Goal: Task Accomplishment & Management: Manage account settings

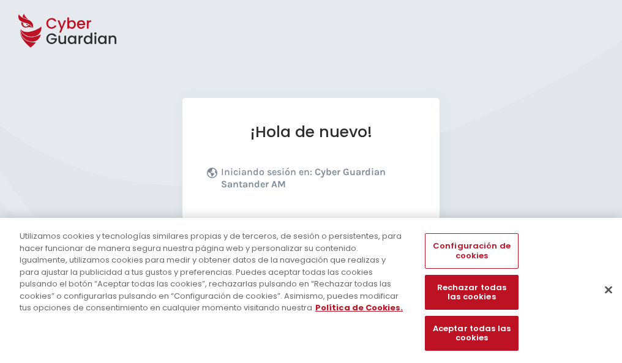
scroll to position [150, 0]
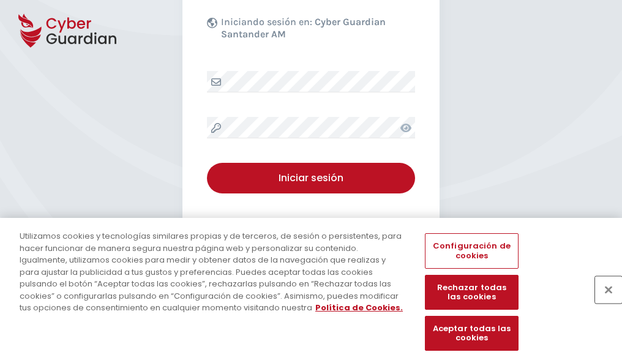
click at [602, 302] on button "Cerrar" at bounding box center [608, 289] width 27 height 27
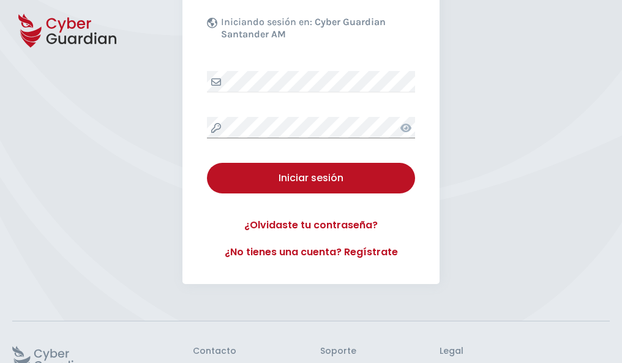
scroll to position [238, 0]
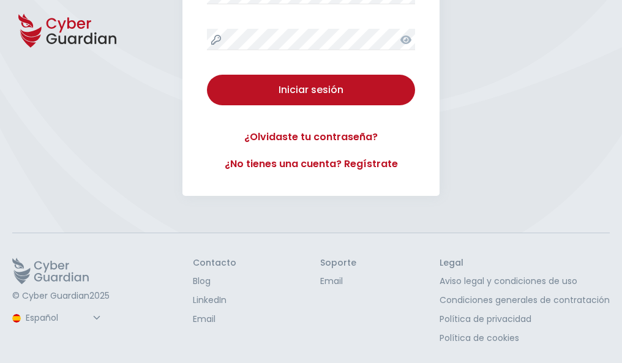
click at [207, 75] on button "Iniciar sesión" at bounding box center [311, 90] width 208 height 31
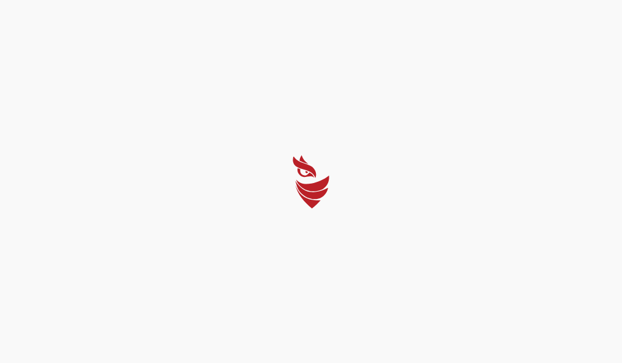
scroll to position [0, 0]
select select "Português (BR)"
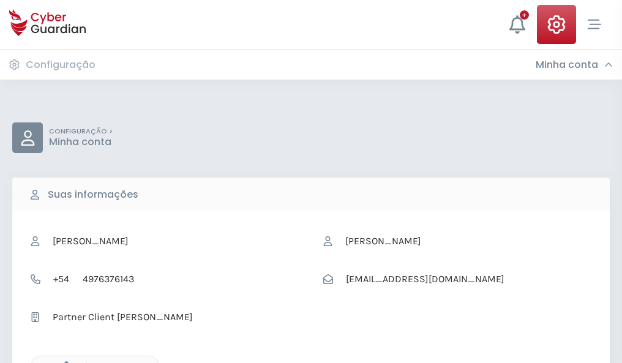
click at [63, 362] on icon "button" at bounding box center [63, 366] width 10 height 10
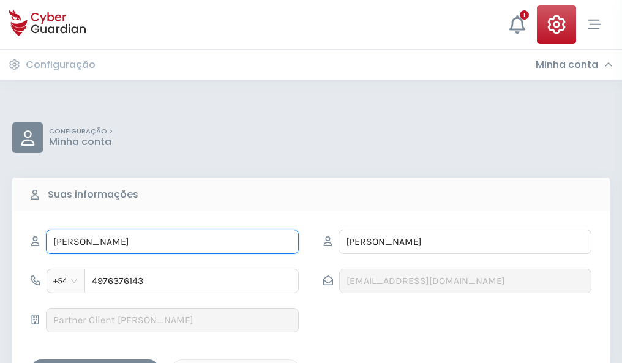
click at [172, 242] on input "ANDREA" at bounding box center [172, 241] width 253 height 24
type input "A"
type input "Mario"
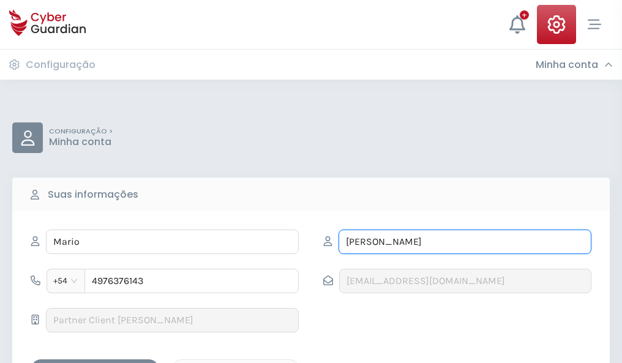
click at [464, 242] on input "BALLESTEROS" at bounding box center [464, 241] width 253 height 24
type input "B"
type input "Rosado"
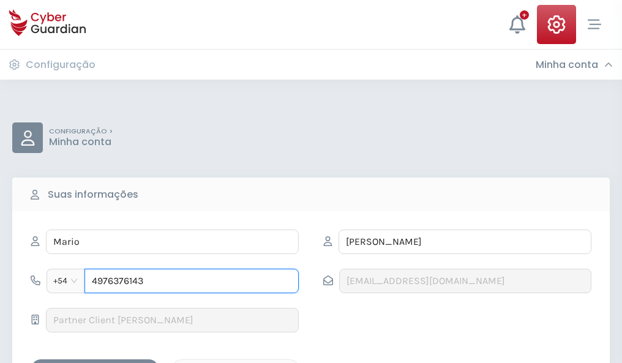
click at [192, 281] on input "4976376143" at bounding box center [191, 281] width 214 height 24
type input "4"
type input "4910844336"
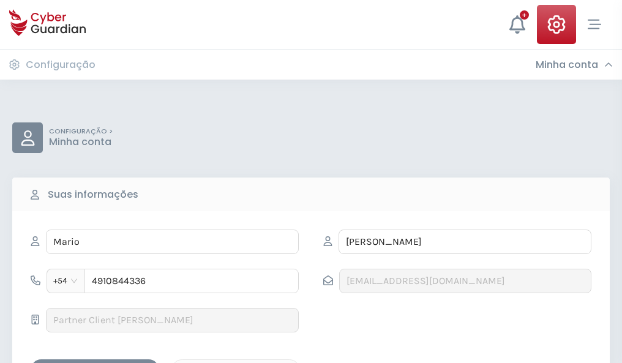
click at [95, 362] on div "Salvar alterações" at bounding box center [95, 369] width 110 height 15
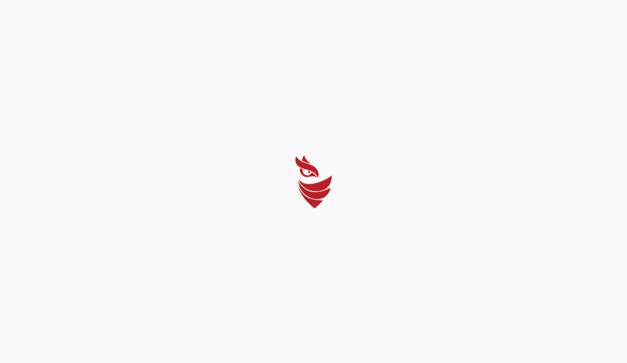
select select "Português (BR)"
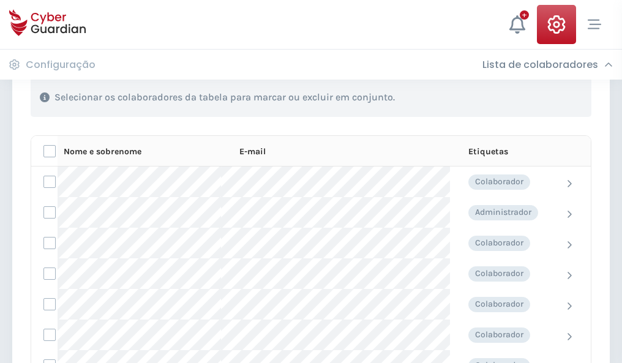
scroll to position [524, 0]
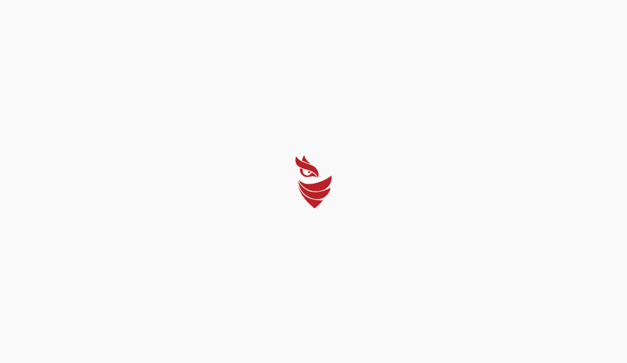
select select "Português (BR)"
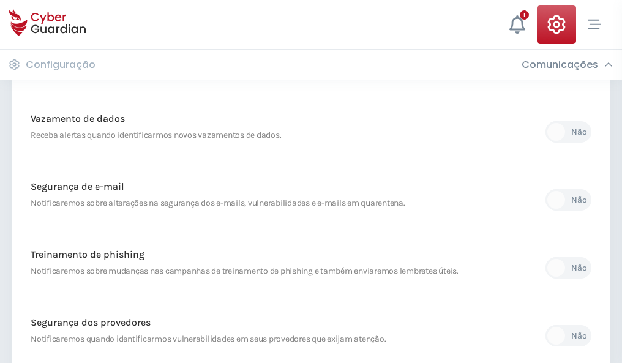
scroll to position [644, 0]
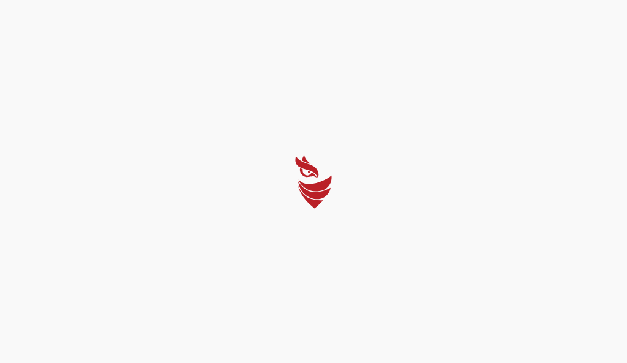
select select "Português (BR)"
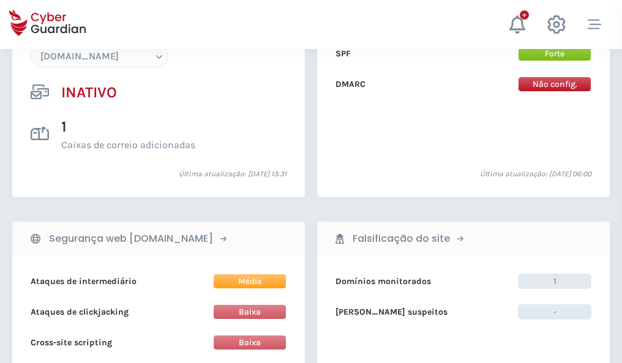
scroll to position [1152, 0]
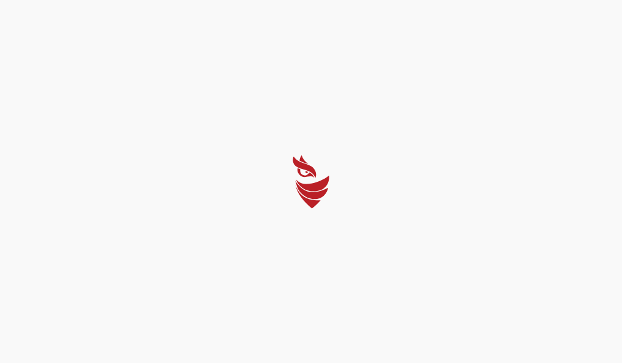
select select "Português (BR)"
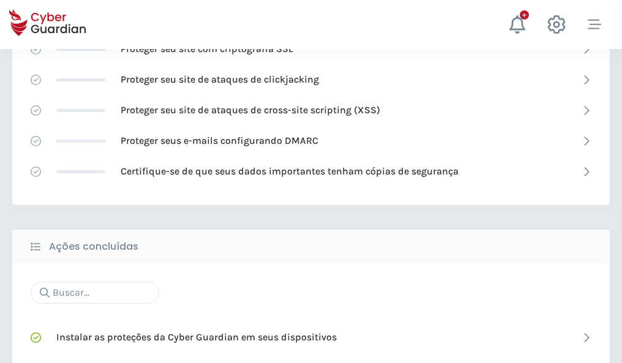
scroll to position [815, 0]
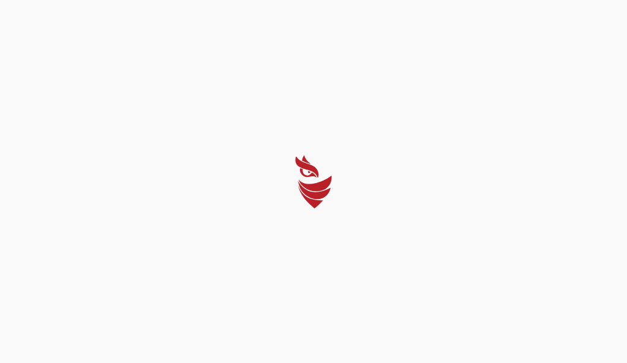
select select "Português (BR)"
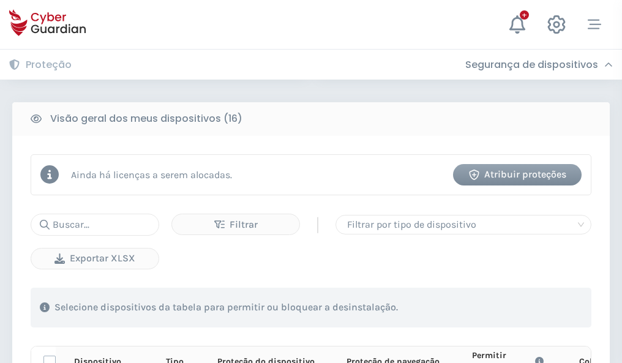
scroll to position [1081, 0]
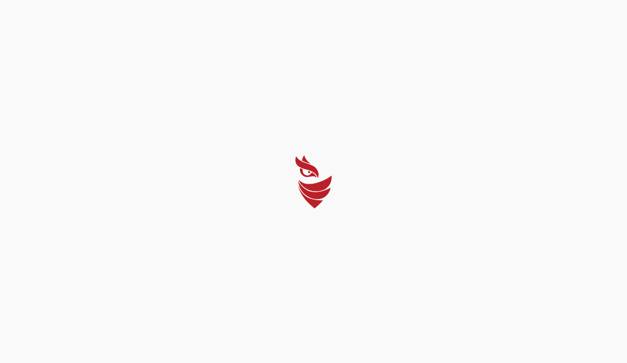
select select "Português (BR)"
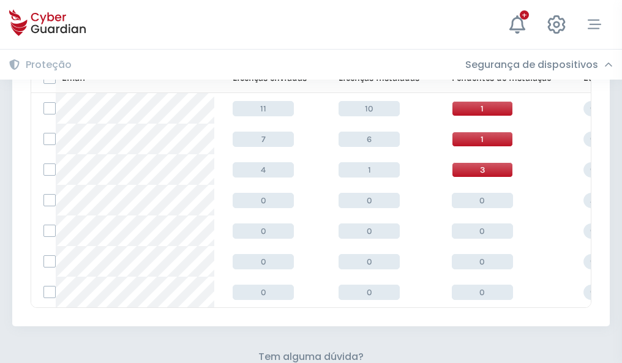
scroll to position [537, 0]
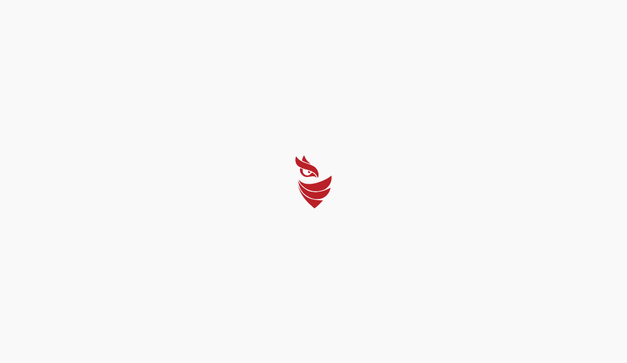
select select "Português (BR)"
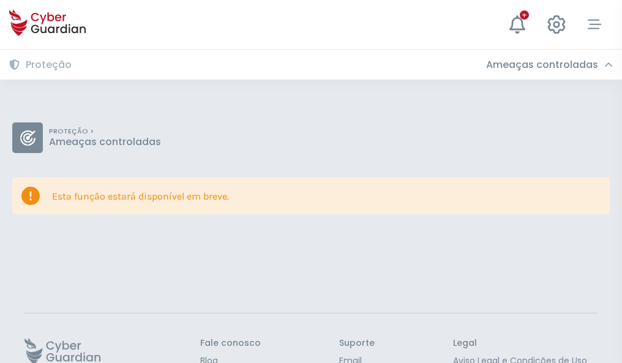
scroll to position [80, 0]
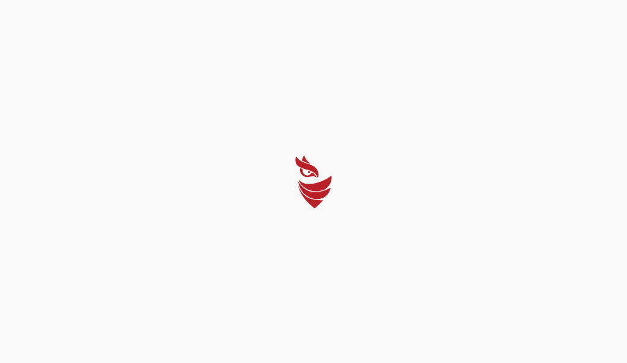
select select "Português (BR)"
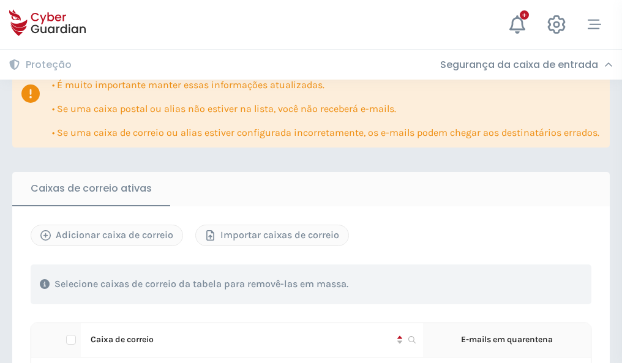
scroll to position [719, 0]
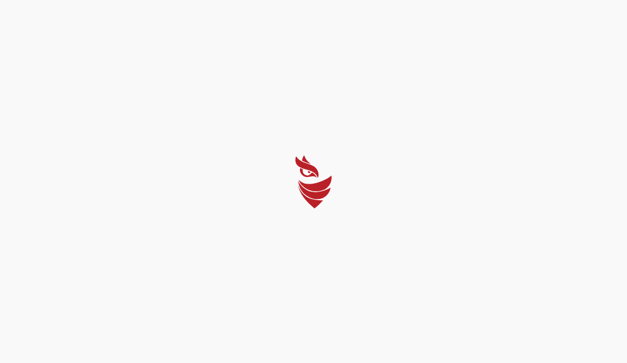
select select "Português (BR)"
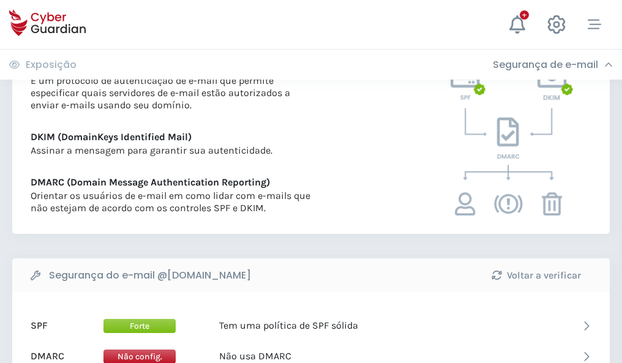
scroll to position [660, 0]
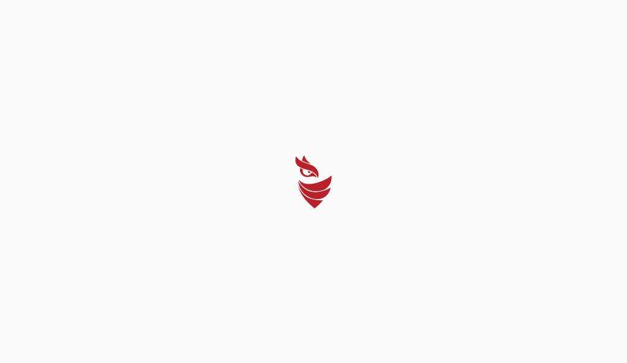
select select "Português (BR)"
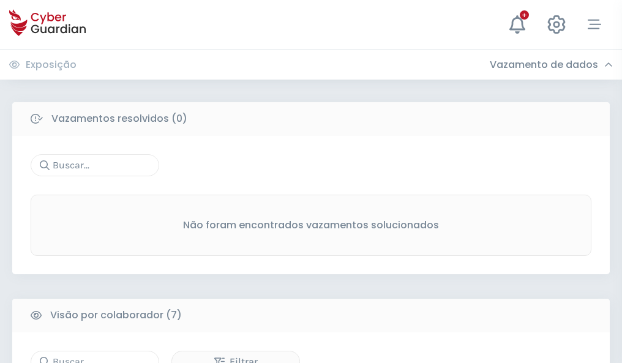
scroll to position [1012, 0]
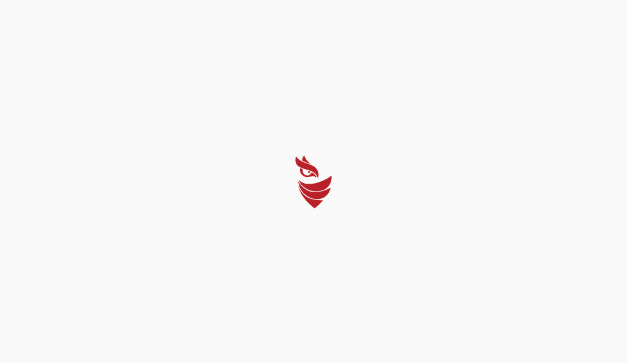
select select "Português (BR)"
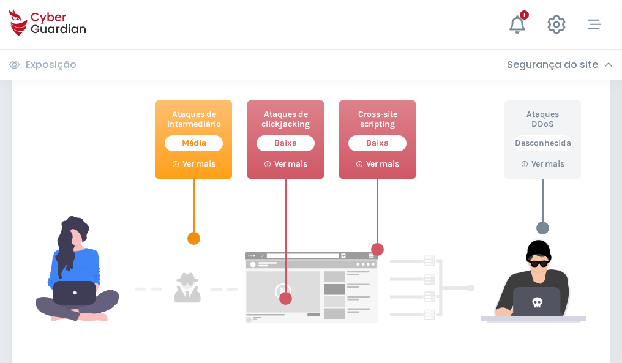
scroll to position [666, 0]
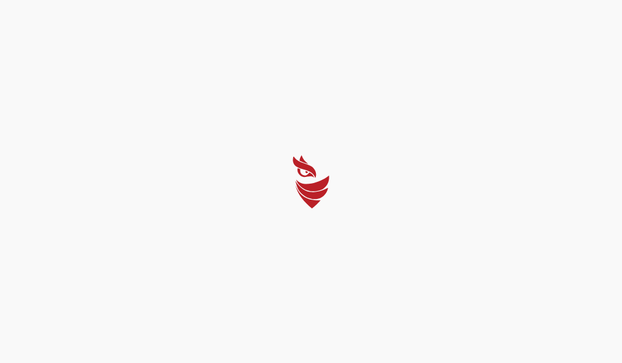
select select "Português (BR)"
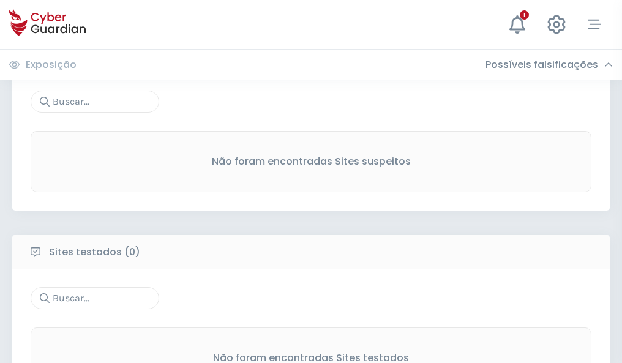
scroll to position [640, 0]
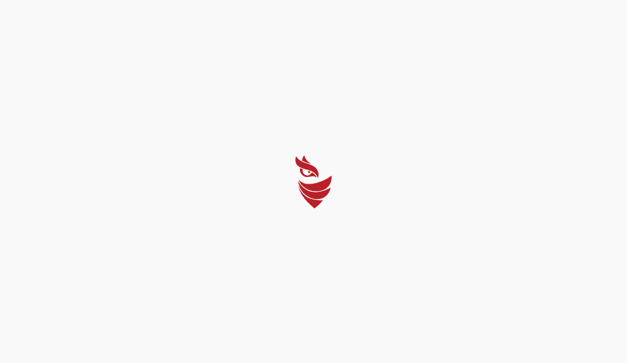
select select "Português (BR)"
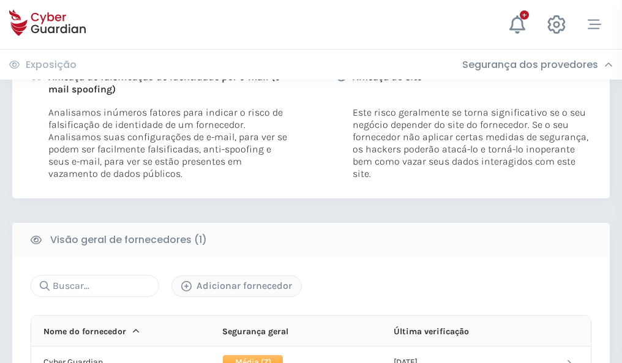
scroll to position [624, 0]
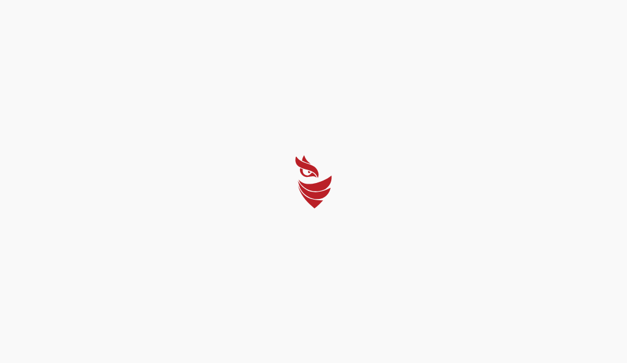
select select "Português (BR)"
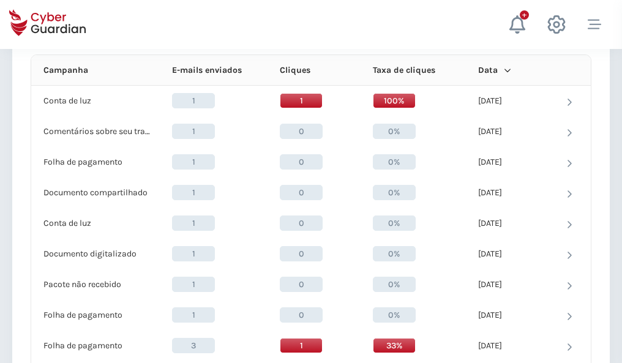
scroll to position [1097, 0]
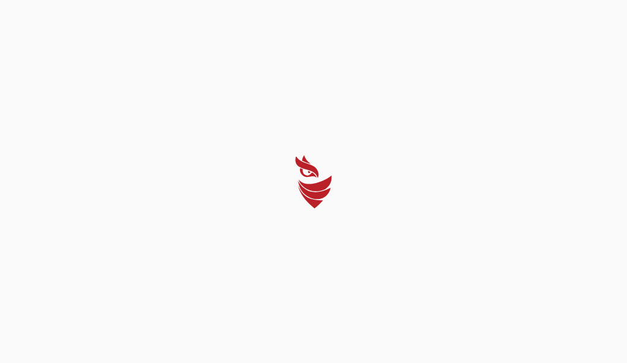
select select "Português (BR)"
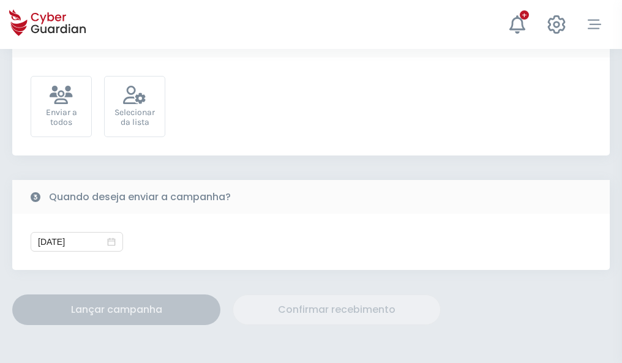
scroll to position [448, 0]
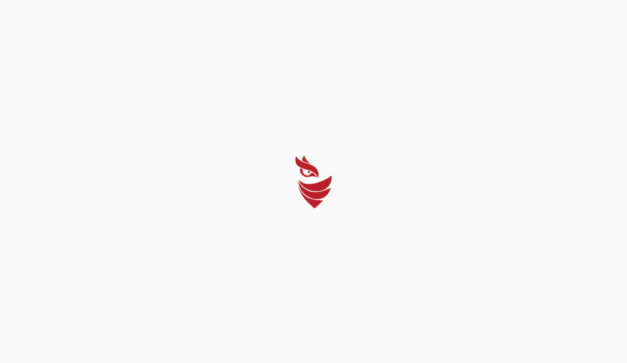
select select "Português (BR)"
